Goal: Information Seeking & Learning: Learn about a topic

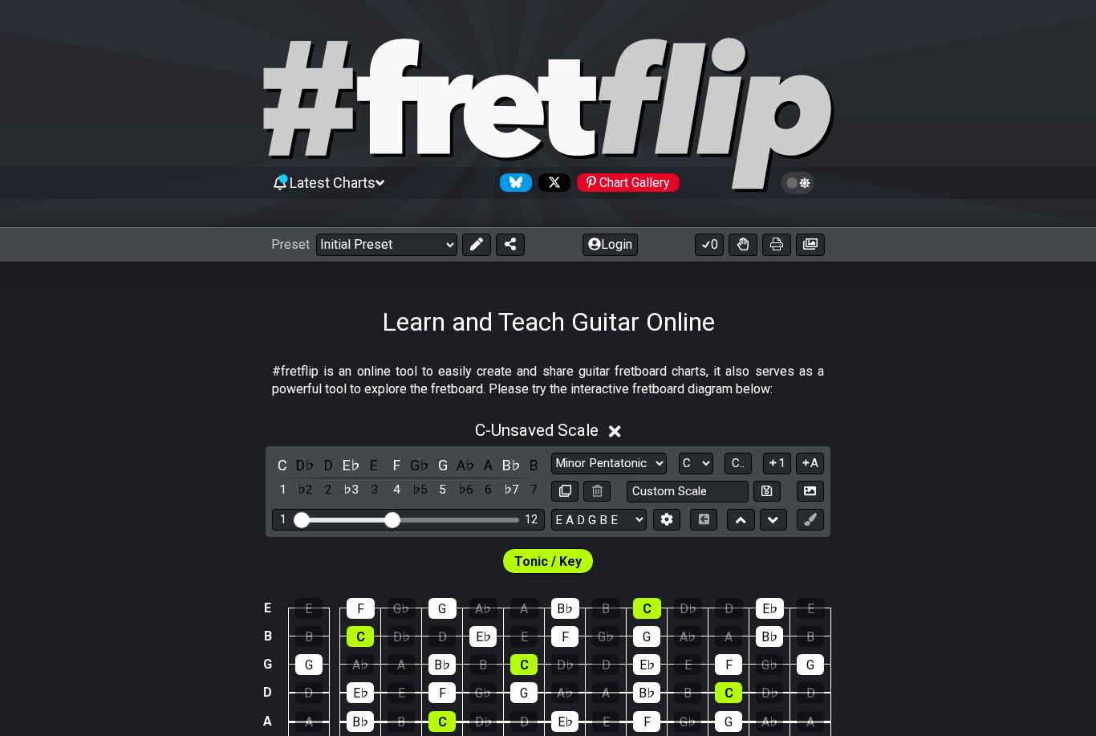
select select "C"
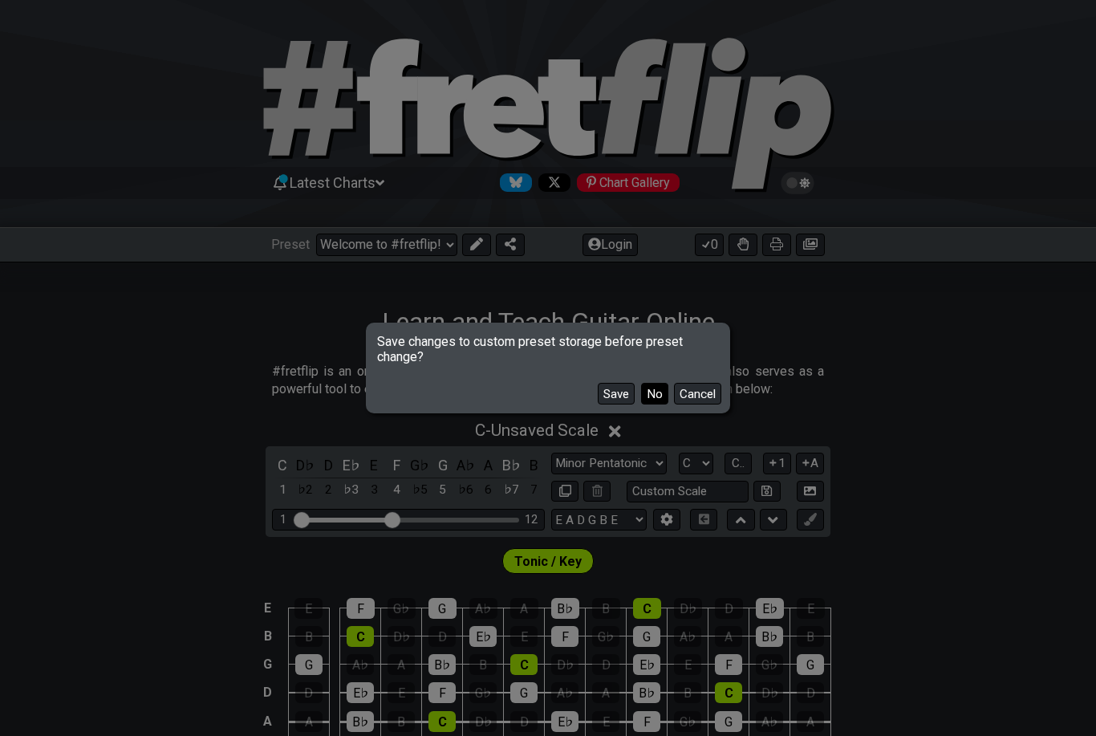
click at [656, 399] on button "No" at bounding box center [654, 394] width 27 height 22
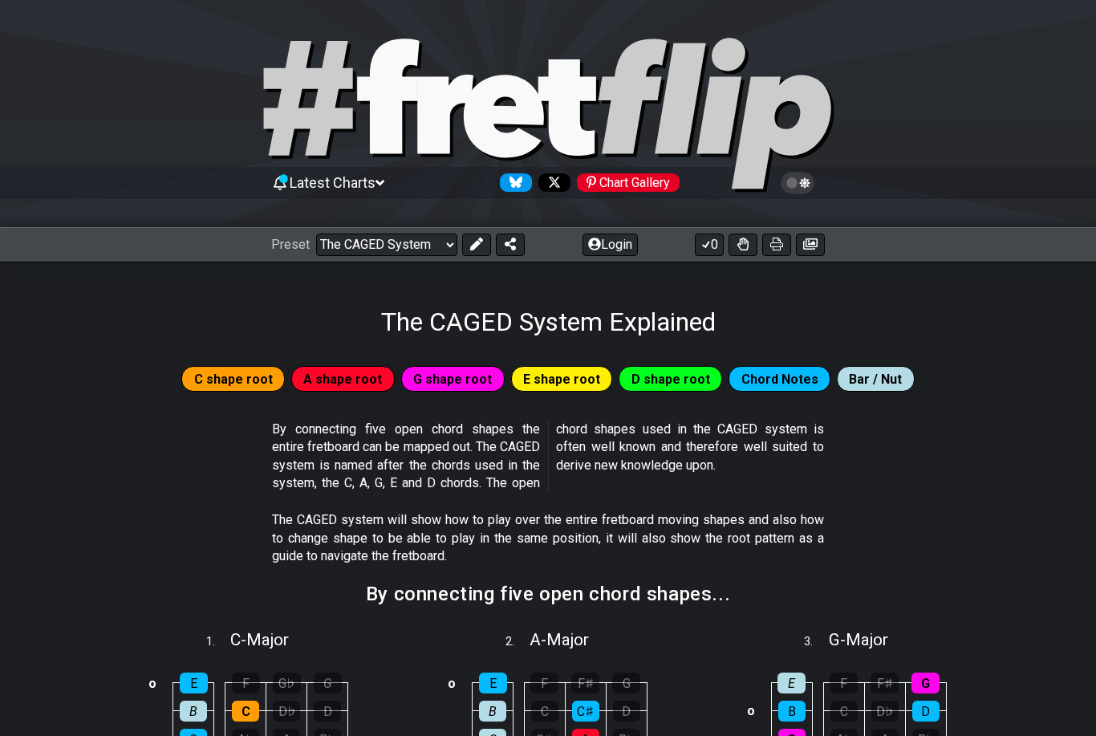
click at [286, 181] on icon at bounding box center [280, 183] width 13 height 14
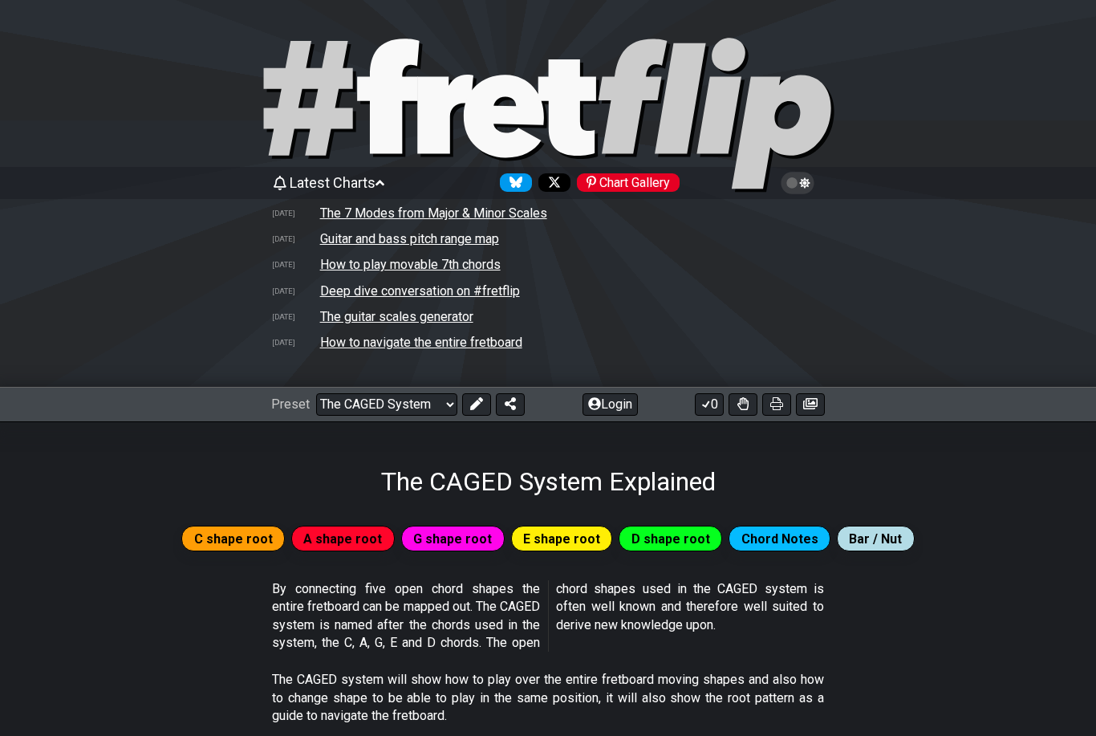
click at [386, 315] on td "The guitar scales generator" at bounding box center [396, 316] width 155 height 17
select select "/guitar-scales-generator"
select select "A"
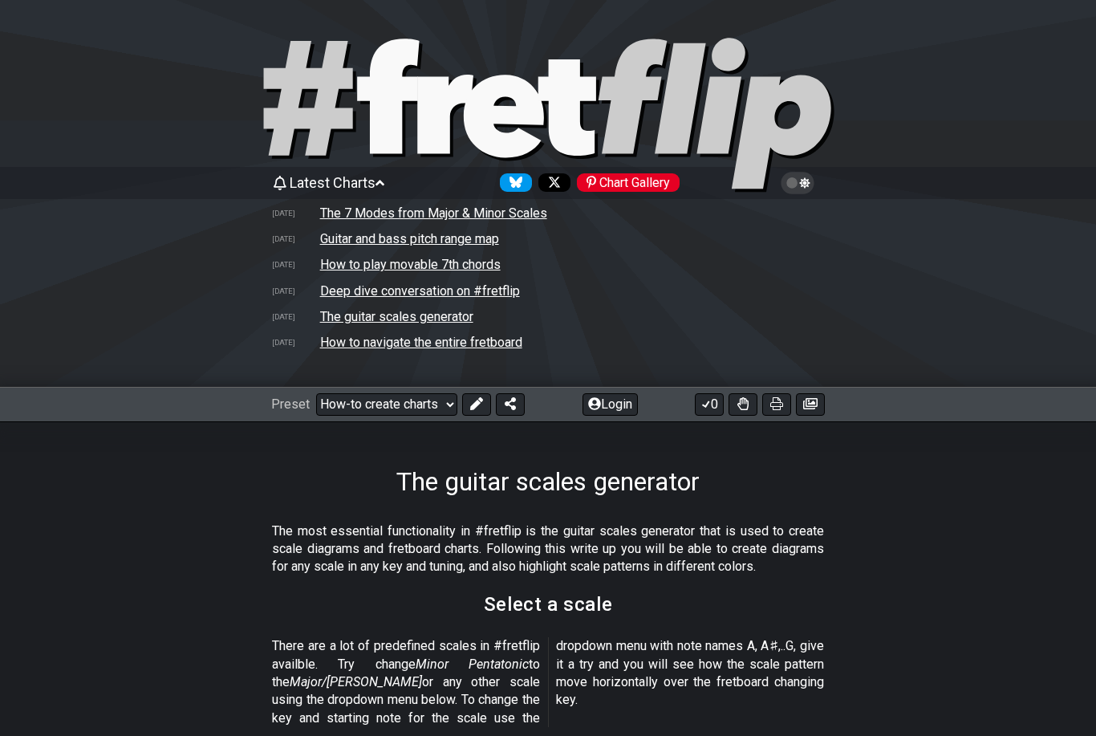
click at [368, 343] on td "How to navigate the entire fretboard" at bounding box center [421, 342] width 204 height 17
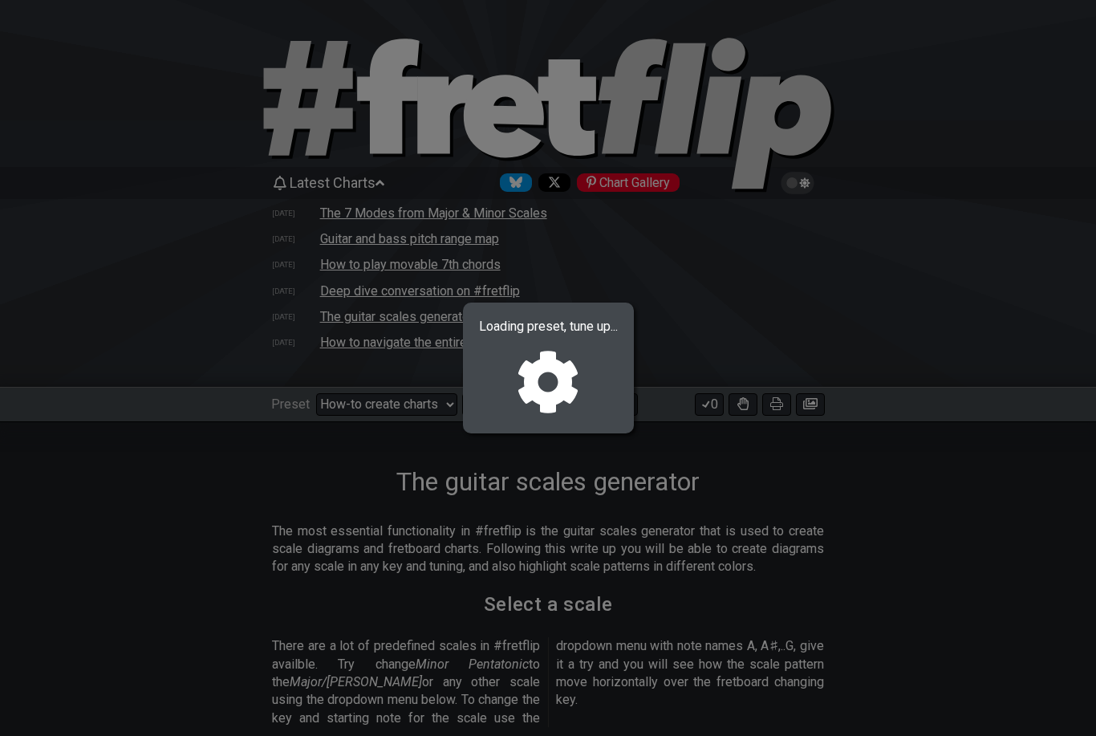
select select "/welcome"
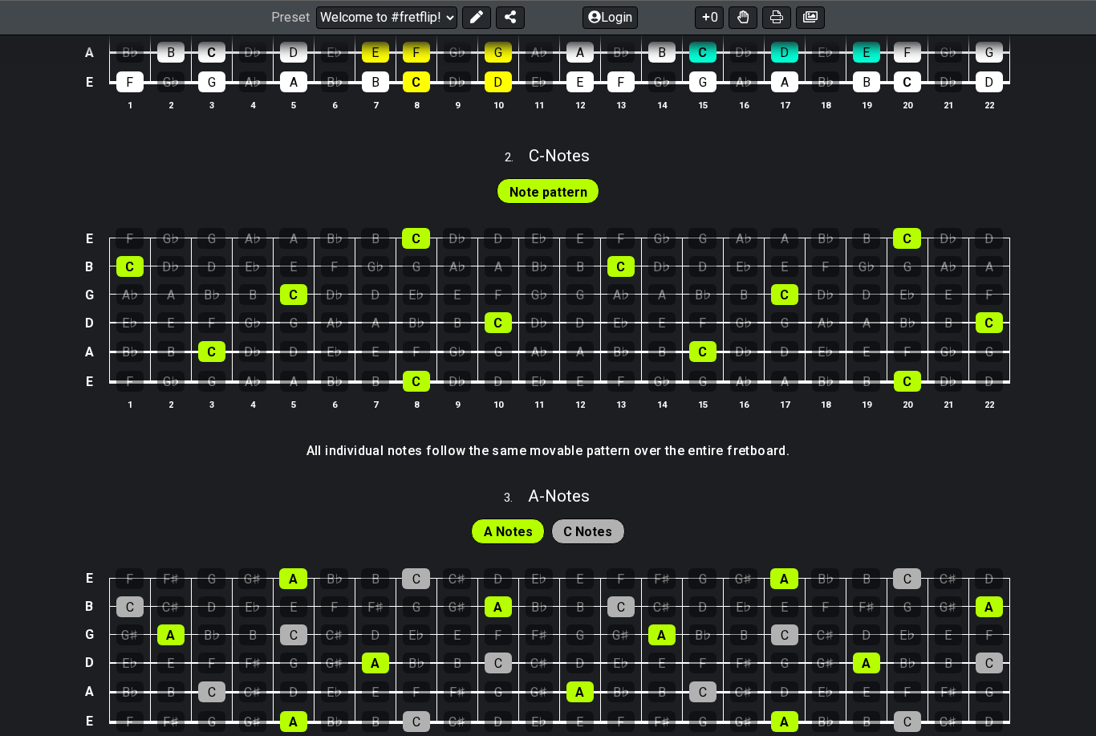
scroll to position [810, 0]
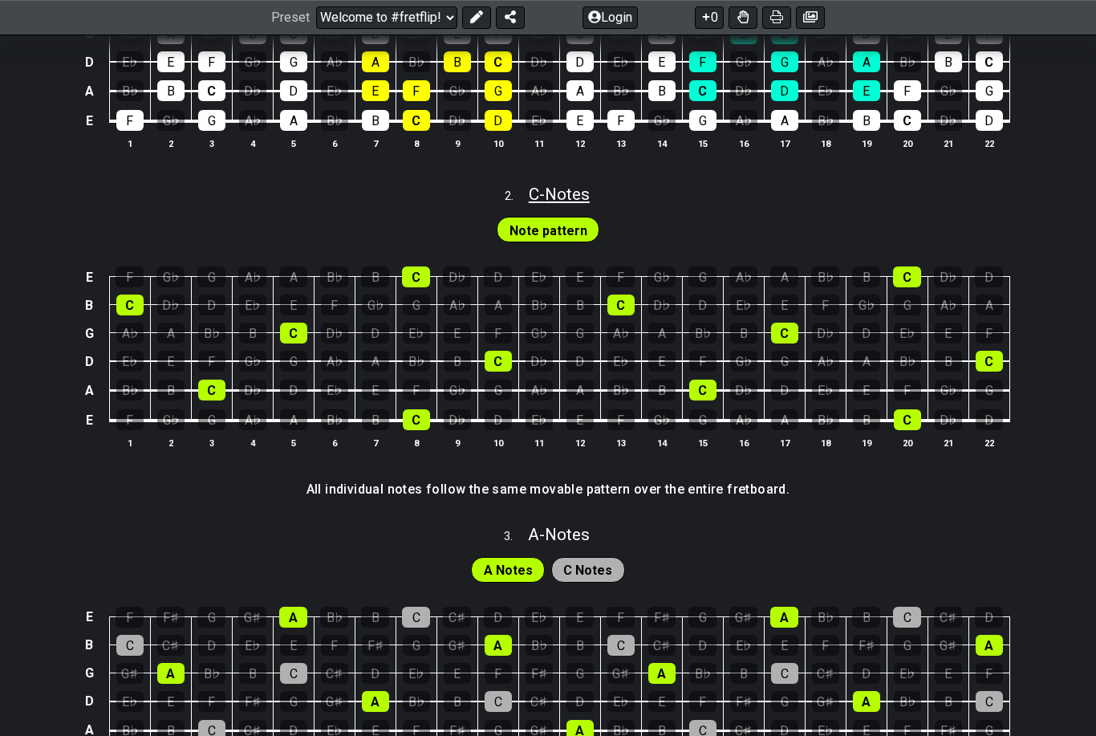
click at [565, 196] on span "C - Notes" at bounding box center [559, 194] width 61 height 19
select select "C"
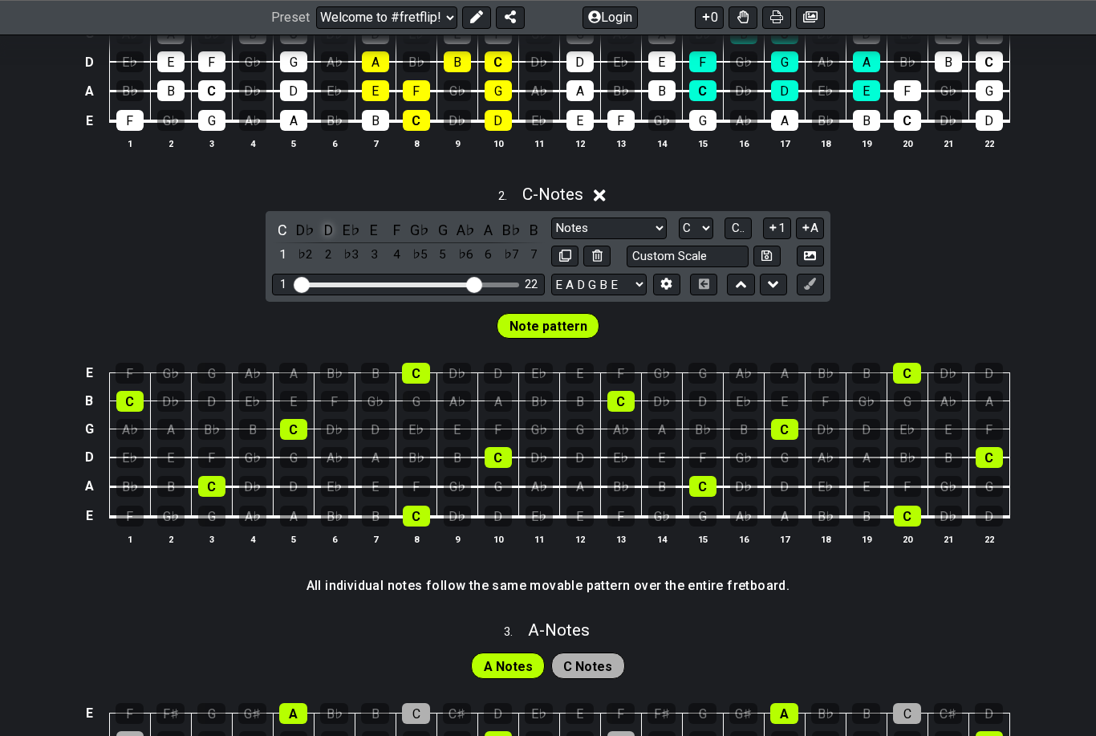
click at [327, 227] on div "D" at bounding box center [328, 230] width 21 height 22
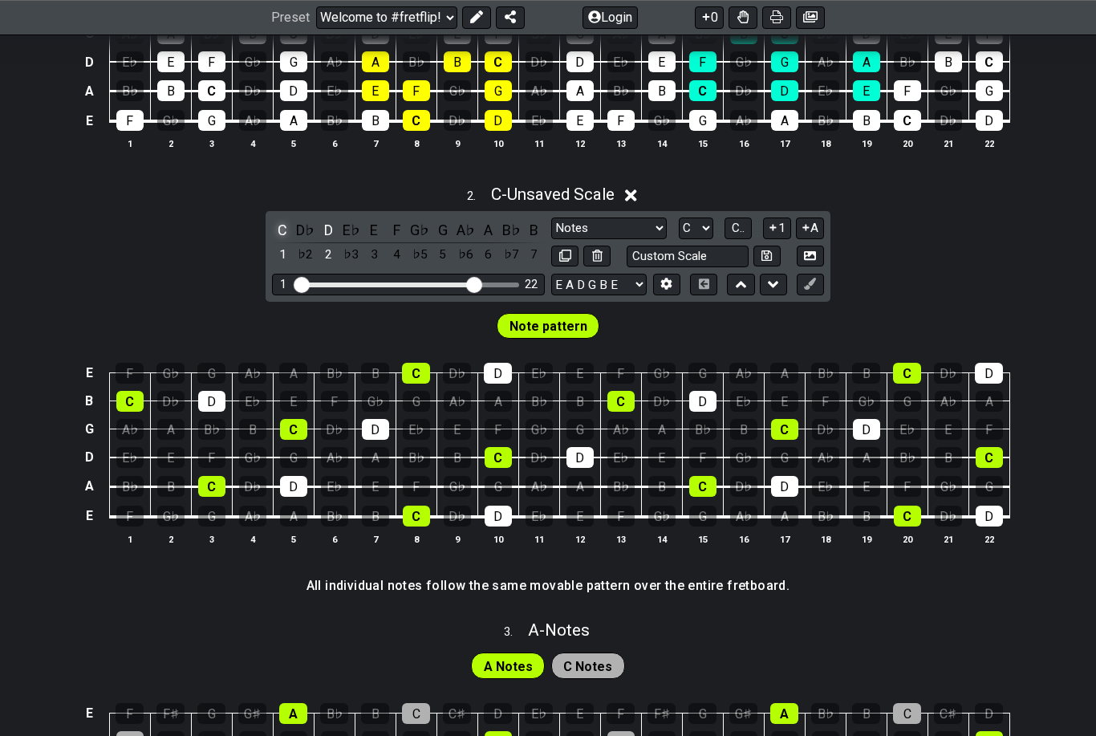
click at [273, 225] on div "C" at bounding box center [282, 230] width 21 height 22
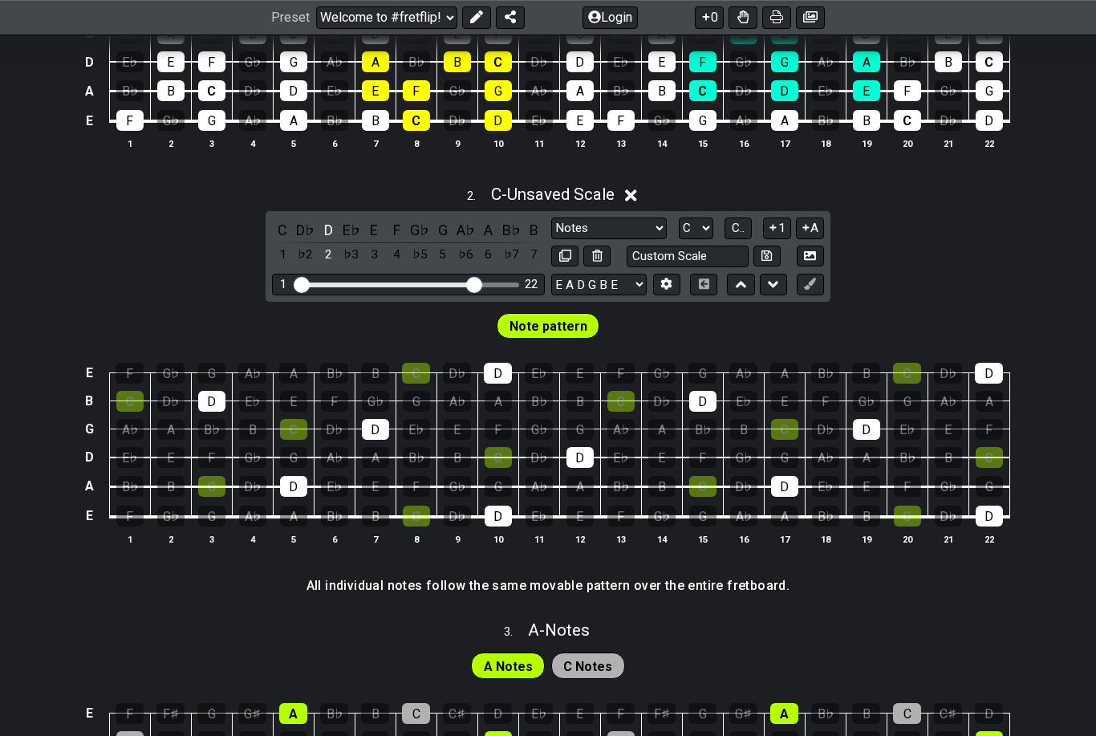
click at [636, 193] on icon at bounding box center [631, 195] width 12 height 12
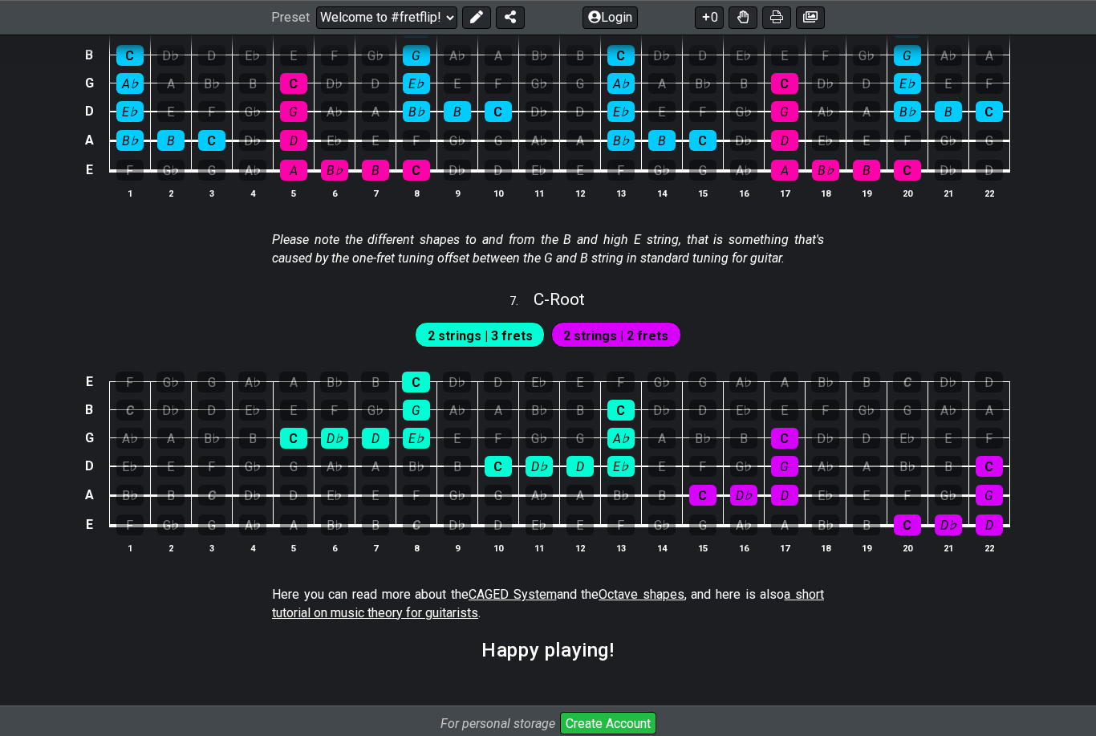
scroll to position [2529, 0]
